Goal: Information Seeking & Learning: Learn about a topic

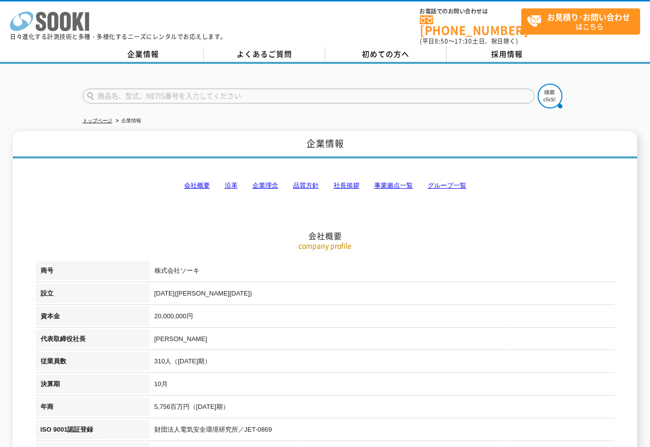
click at [50, 21] on icon at bounding box center [52, 21] width 11 height 19
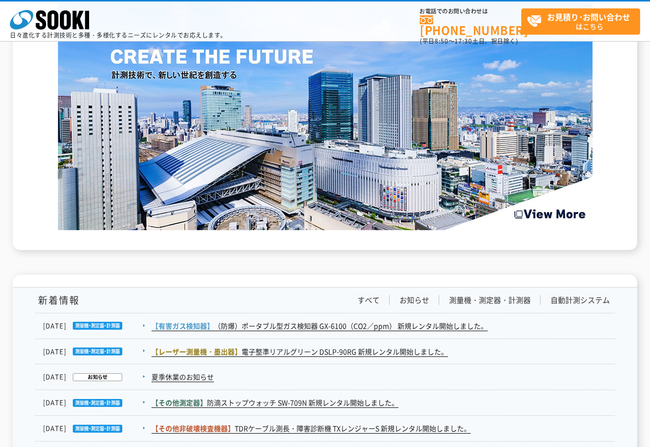
scroll to position [1484, 0]
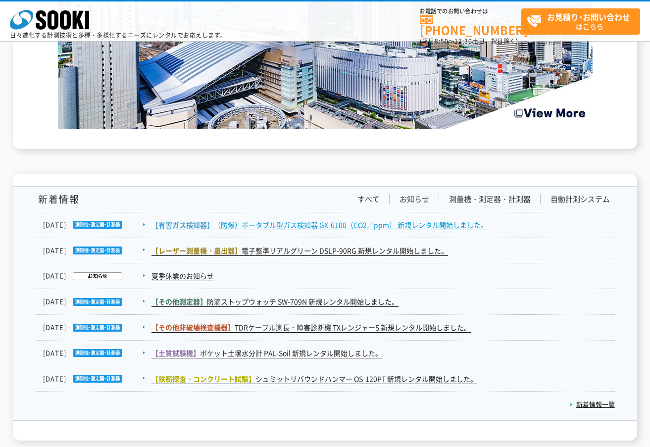
click at [285, 224] on link "【有害ガス検知器】 （防爆）ポータブル型ガス検知器 GX-6100（CO2／ppm） 新規レンタル開始しました。" at bounding box center [319, 225] width 336 height 10
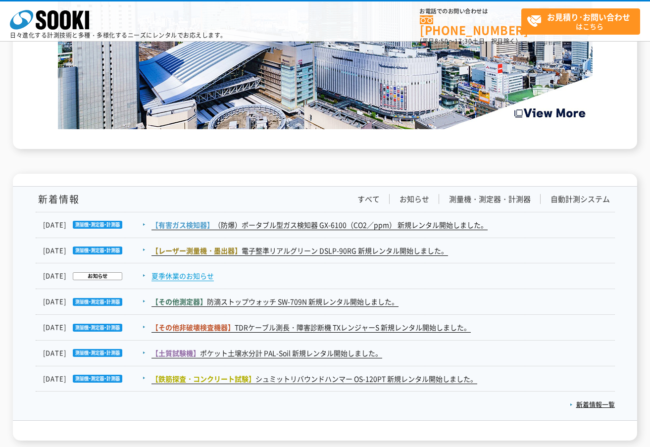
click at [174, 275] on link "夏季休業のお知らせ" at bounding box center [182, 276] width 62 height 10
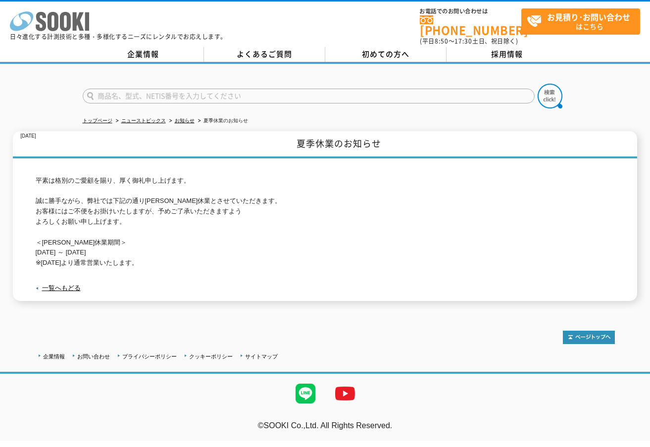
click at [54, 14] on icon at bounding box center [52, 21] width 11 height 19
